Goal: Task Accomplishment & Management: Manage account settings

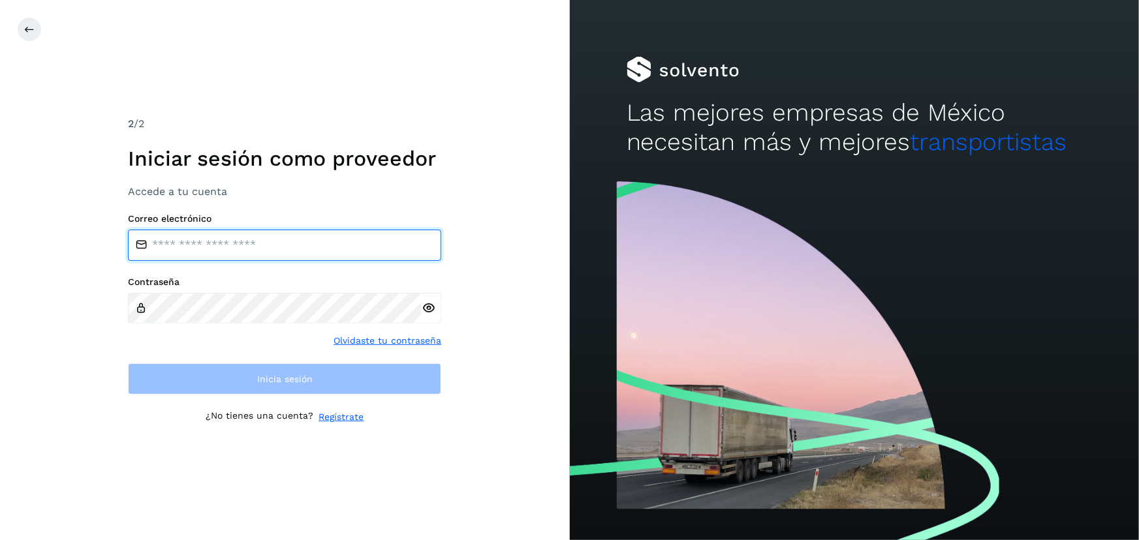
click at [241, 248] on input "email" at bounding box center [284, 245] width 313 height 31
type input "**********"
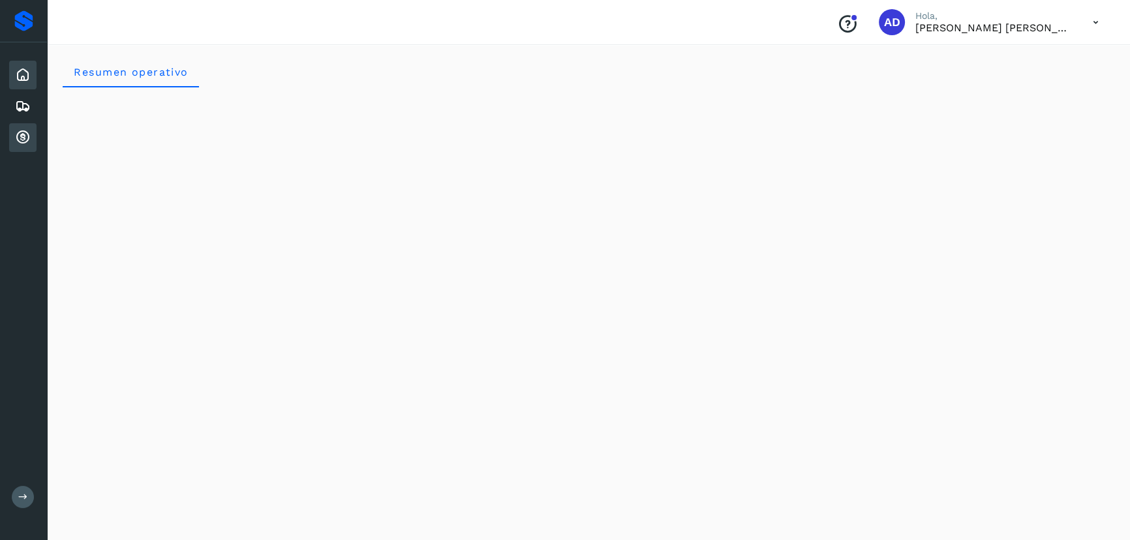
click at [16, 138] on icon at bounding box center [23, 138] width 16 height 16
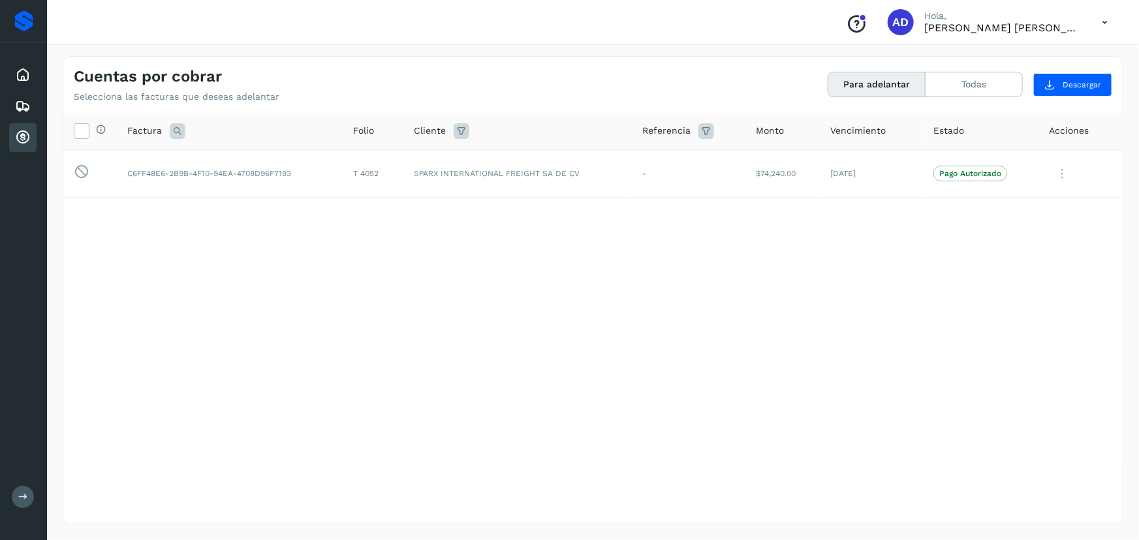
click at [1100, 24] on icon at bounding box center [1104, 22] width 27 height 27
click at [993, 60] on div "Cerrar sesión" at bounding box center [1039, 58] width 155 height 25
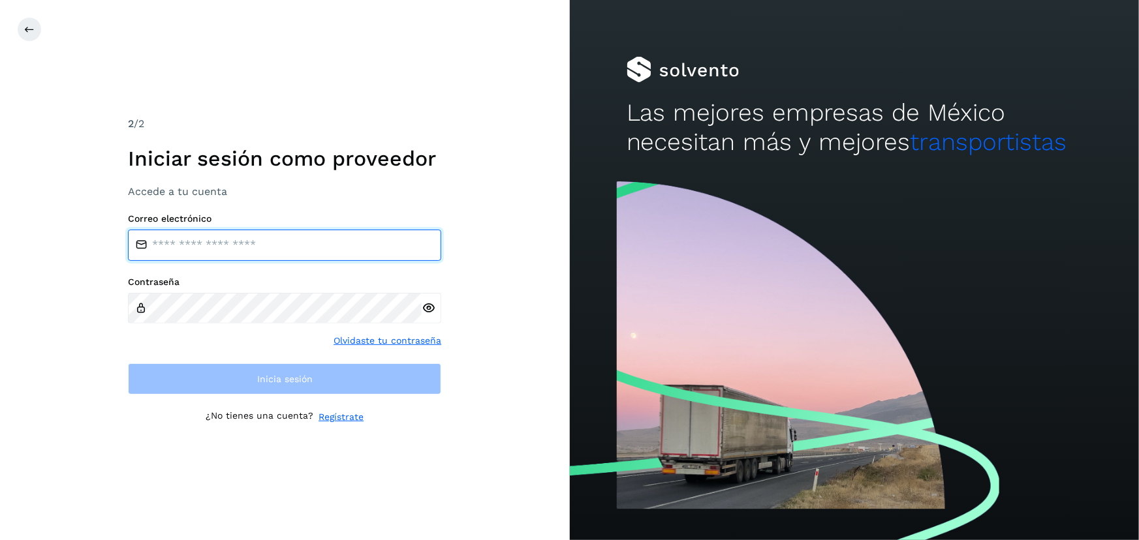
click at [181, 251] on input "email" at bounding box center [284, 245] width 313 height 31
type input "**********"
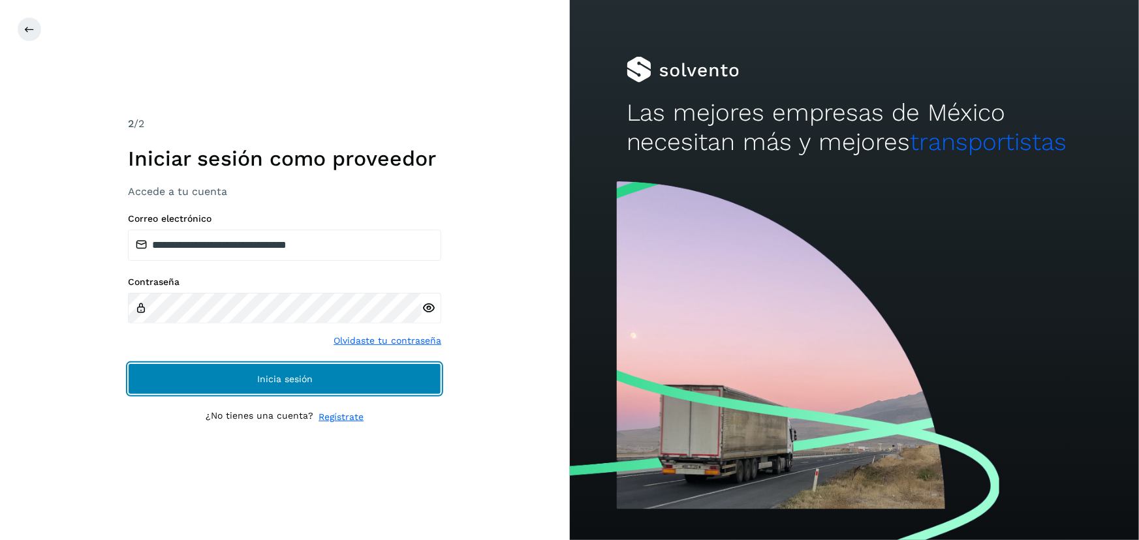
click at [338, 375] on button "Inicia sesión" at bounding box center [284, 379] width 313 height 31
click at [269, 381] on span "Inicia sesión" at bounding box center [284, 379] width 55 height 9
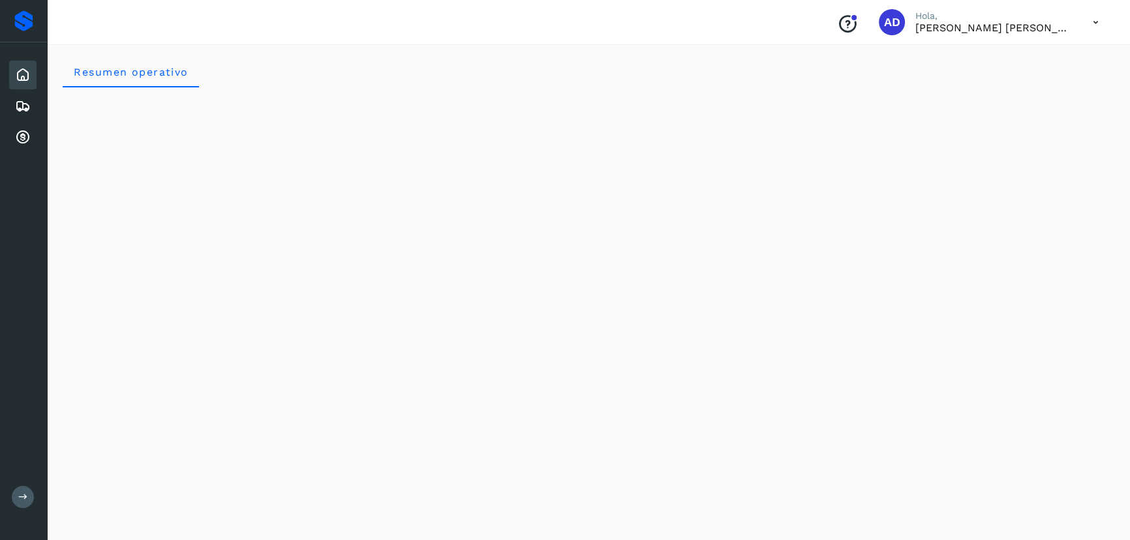
click at [45, 144] on div "Inicio Embarques Cuentas por cobrar" at bounding box center [23, 106] width 47 height 128
click at [13, 127] on div "Cuentas por cobrar" at bounding box center [22, 137] width 27 height 29
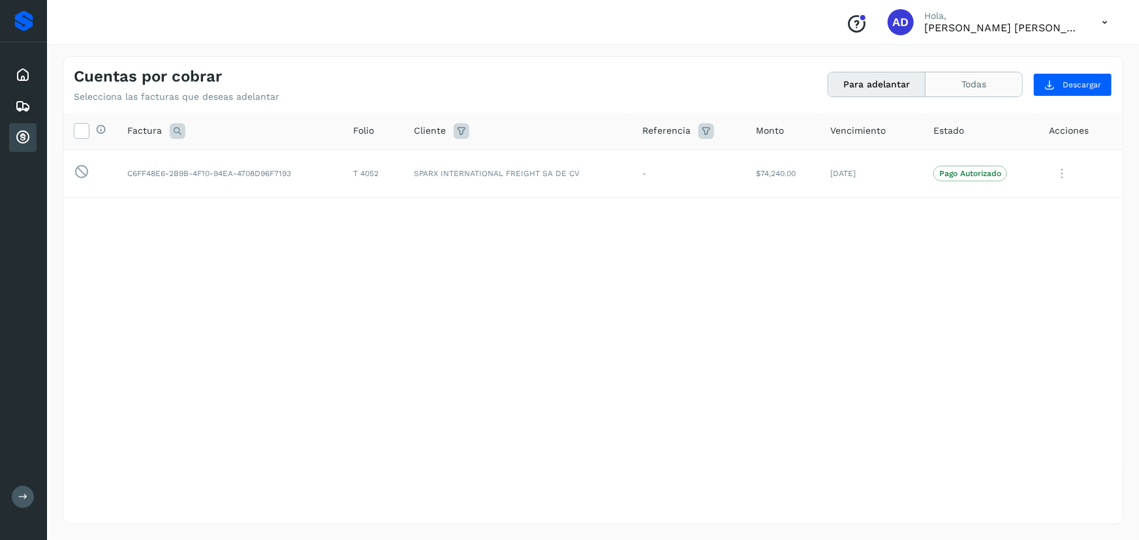
click at [982, 82] on button "Todas" at bounding box center [973, 84] width 97 height 24
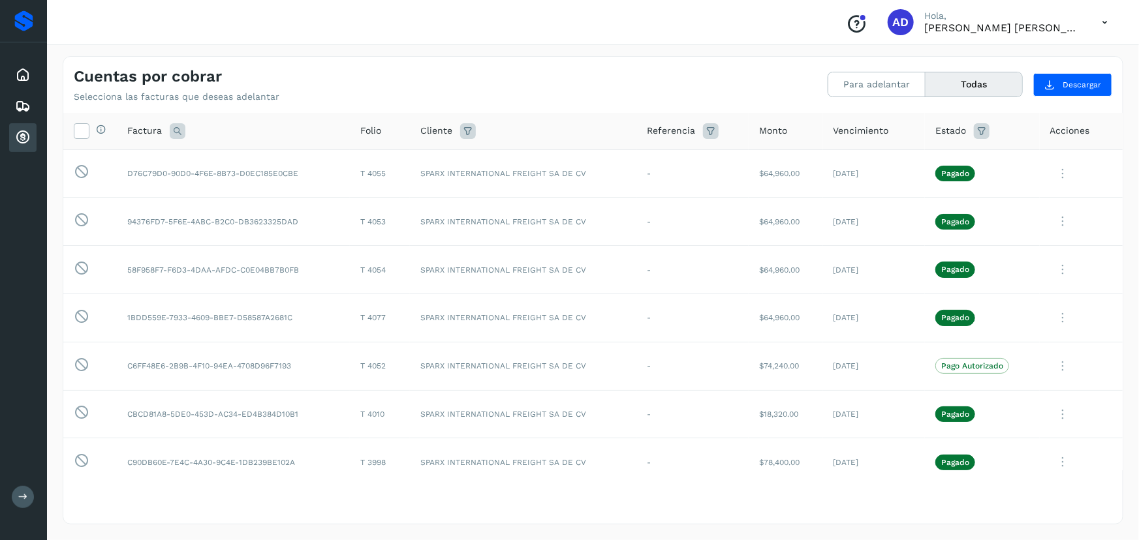
click at [538, 39] on div "Conoce nuestros beneficios AD Hola, [PERSON_NAME] [PERSON_NAME]" at bounding box center [593, 22] width 1092 height 45
click at [12, 65] on div "Inicio" at bounding box center [22, 75] width 27 height 29
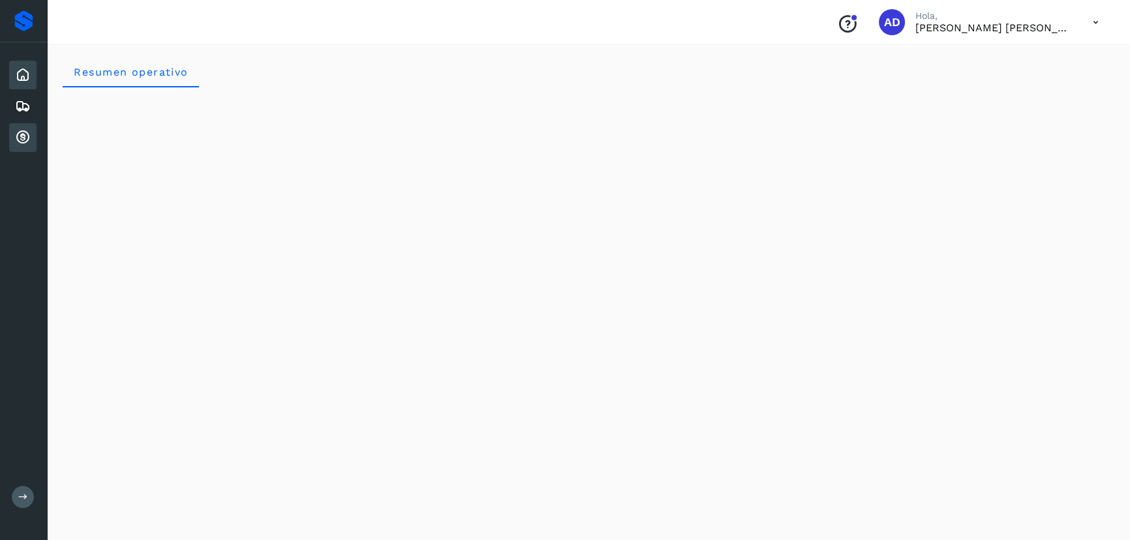
click at [20, 132] on div "Cuentas por cobrar" at bounding box center [22, 137] width 27 height 29
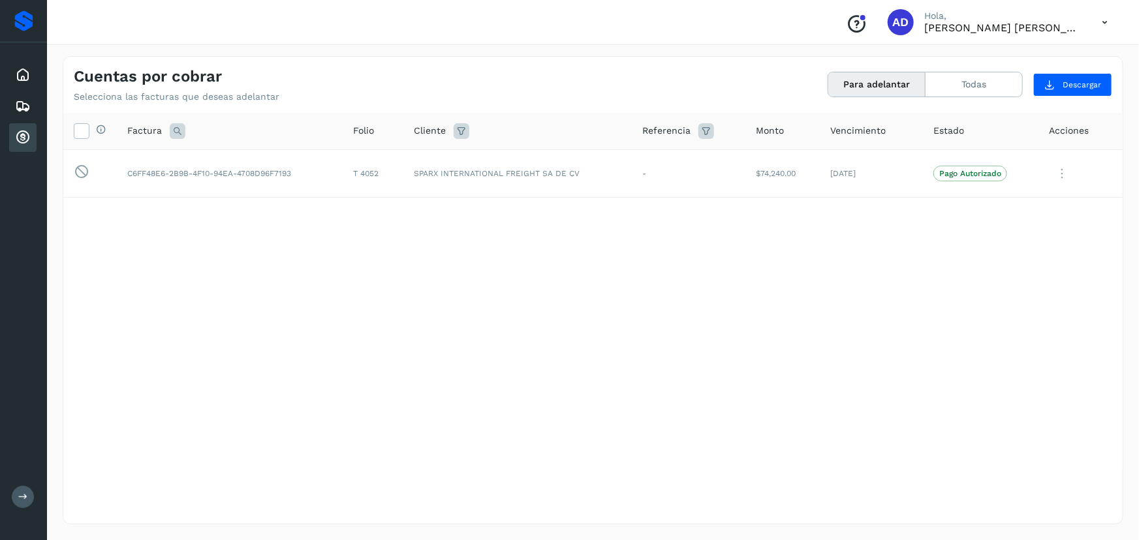
click at [1103, 29] on icon at bounding box center [1104, 22] width 27 height 27
click at [1053, 57] on div "Cerrar sesión" at bounding box center [1039, 58] width 155 height 25
